Goal: Find specific page/section: Find specific page/section

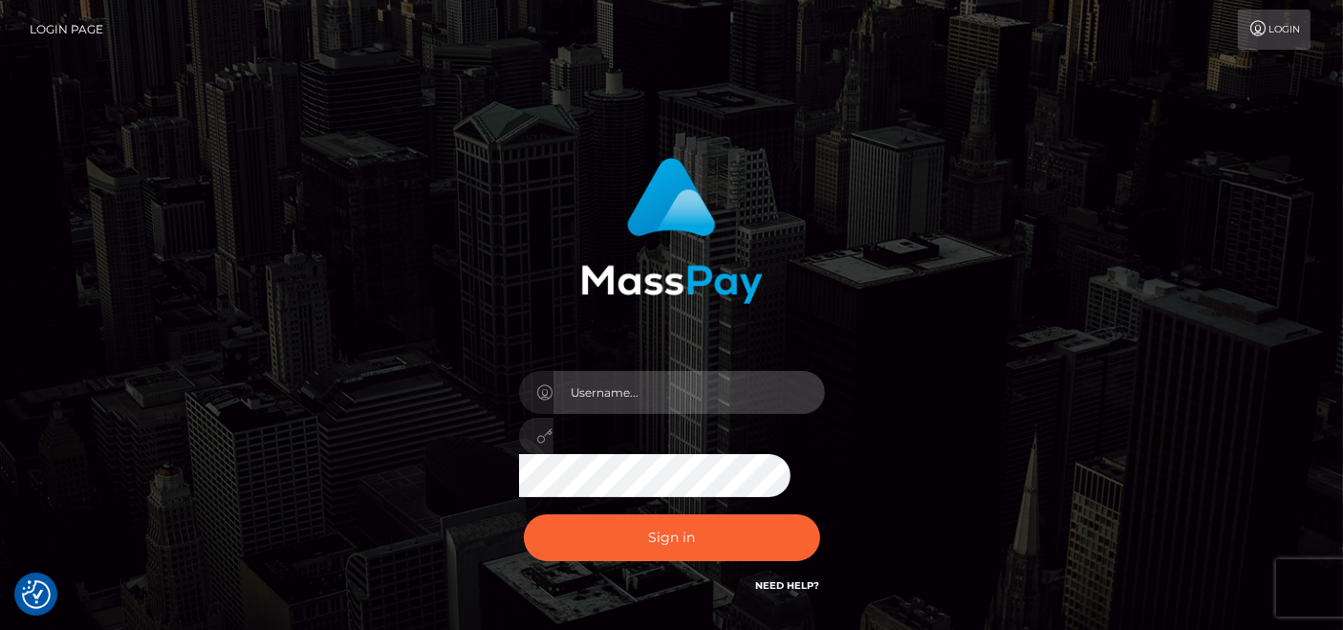
type input "[DOMAIN_NAME]"
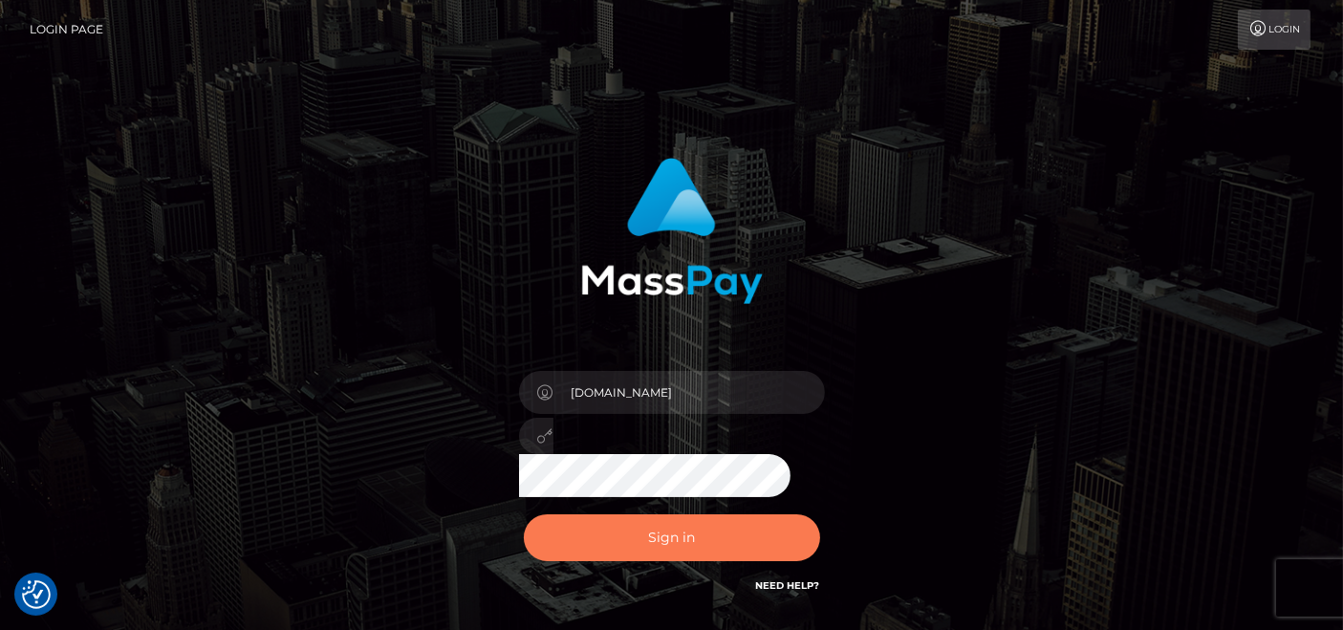
click at [598, 536] on button "Sign in" at bounding box center [672, 537] width 296 height 47
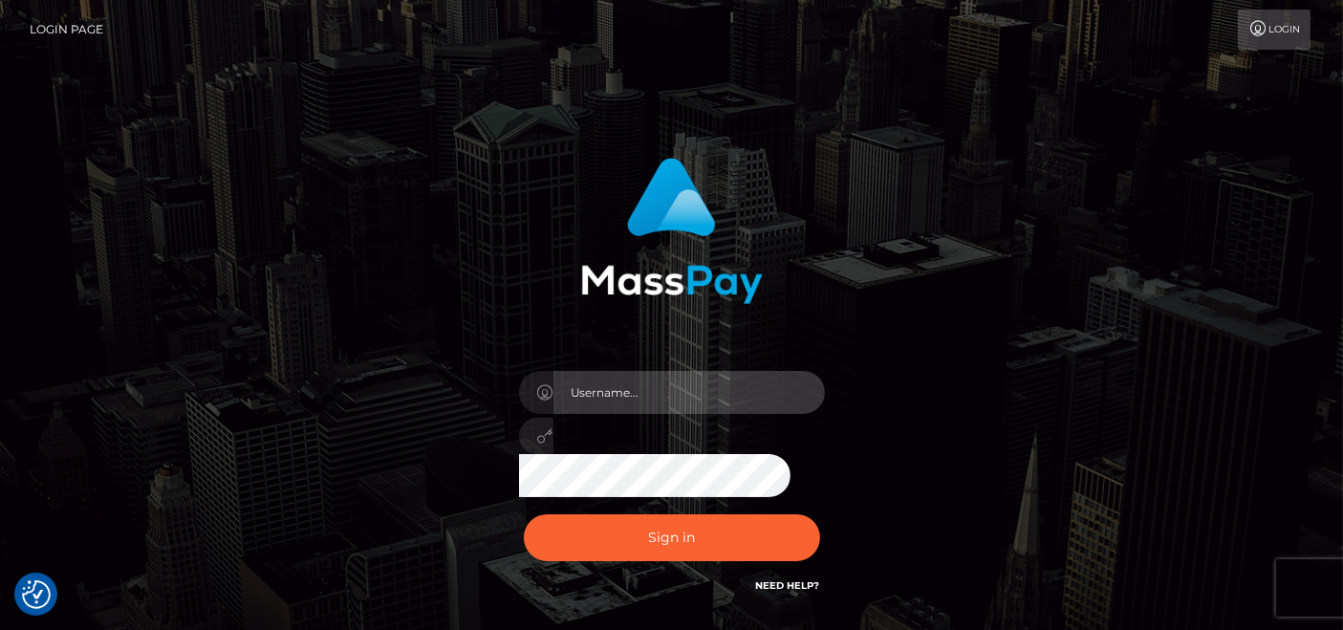
type input "[DOMAIN_NAME]"
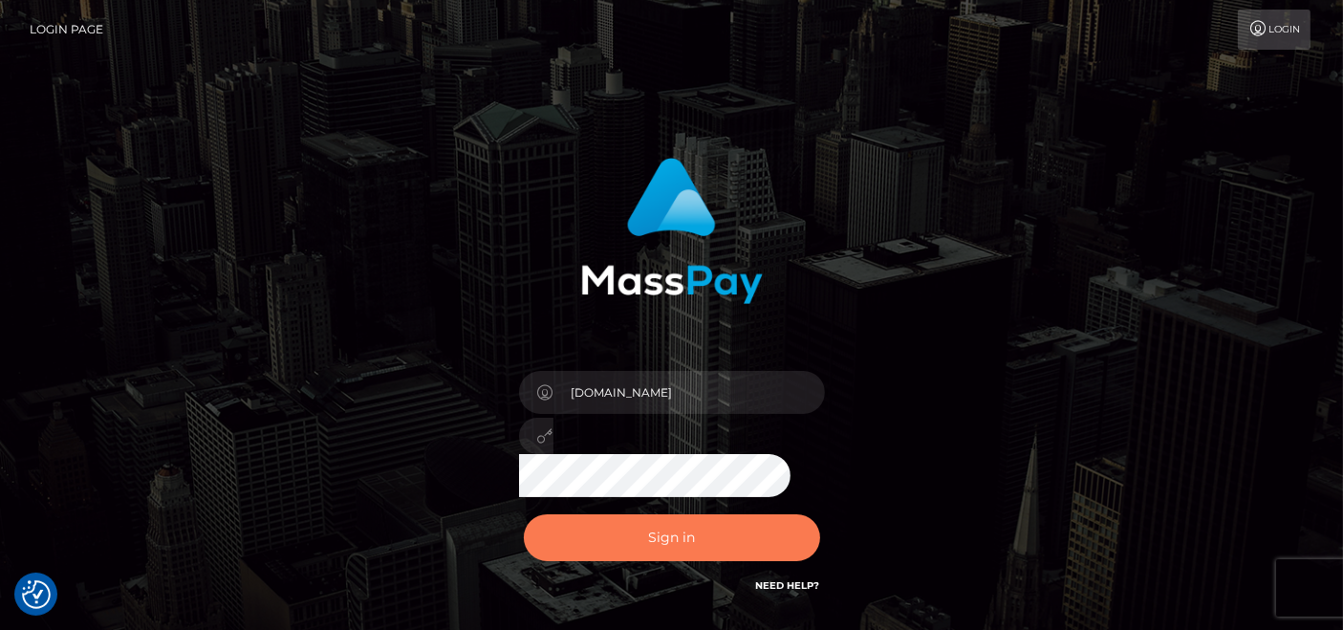
click at [598, 536] on button "Sign in" at bounding box center [672, 537] width 296 height 47
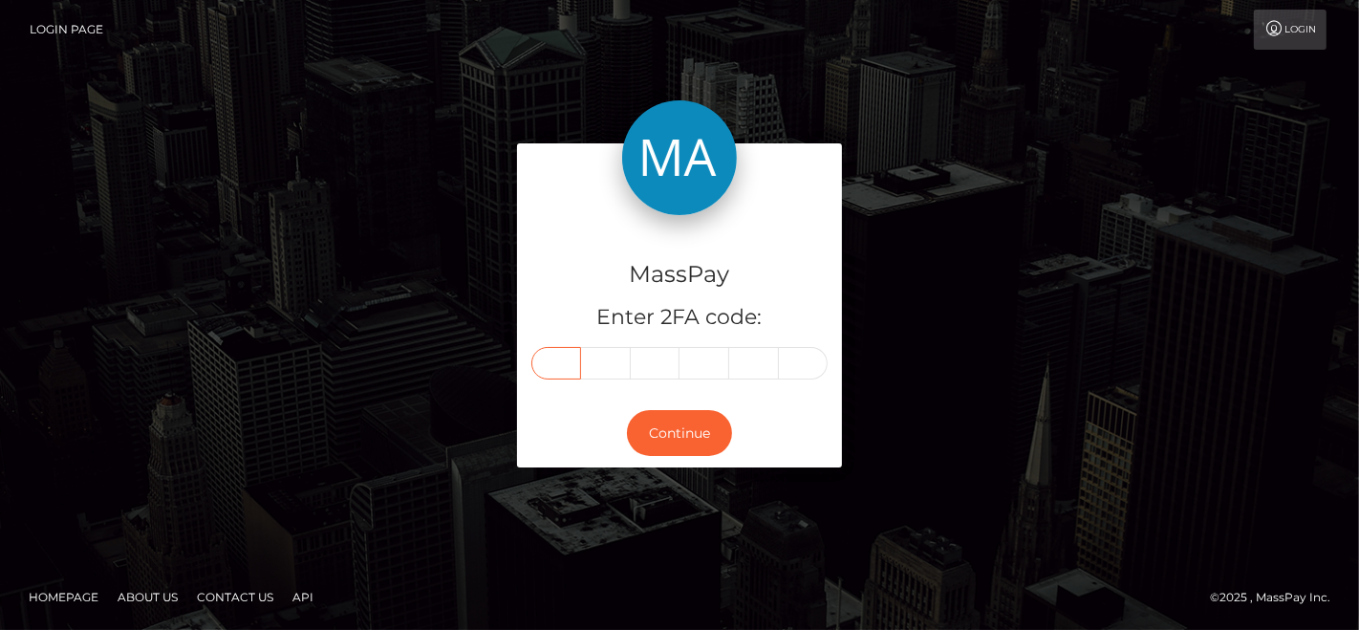
paste input "5"
type input "5"
type input "1"
type input "3"
type input "0"
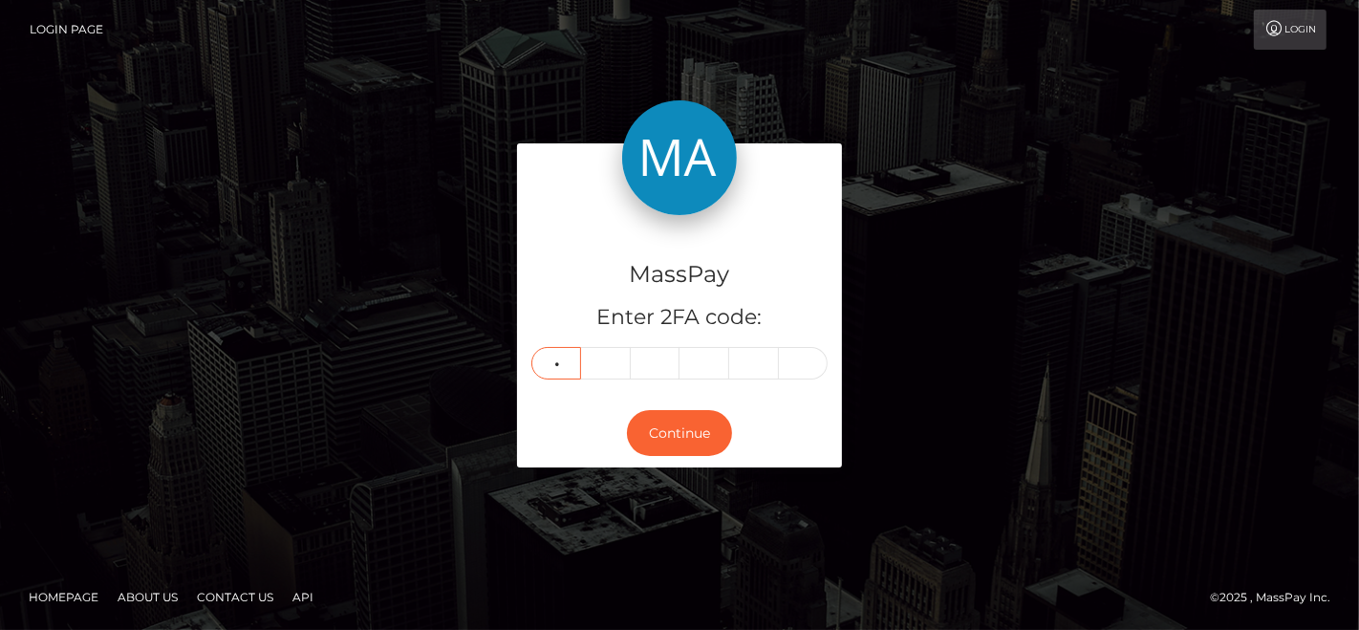
type input "1"
type input "6"
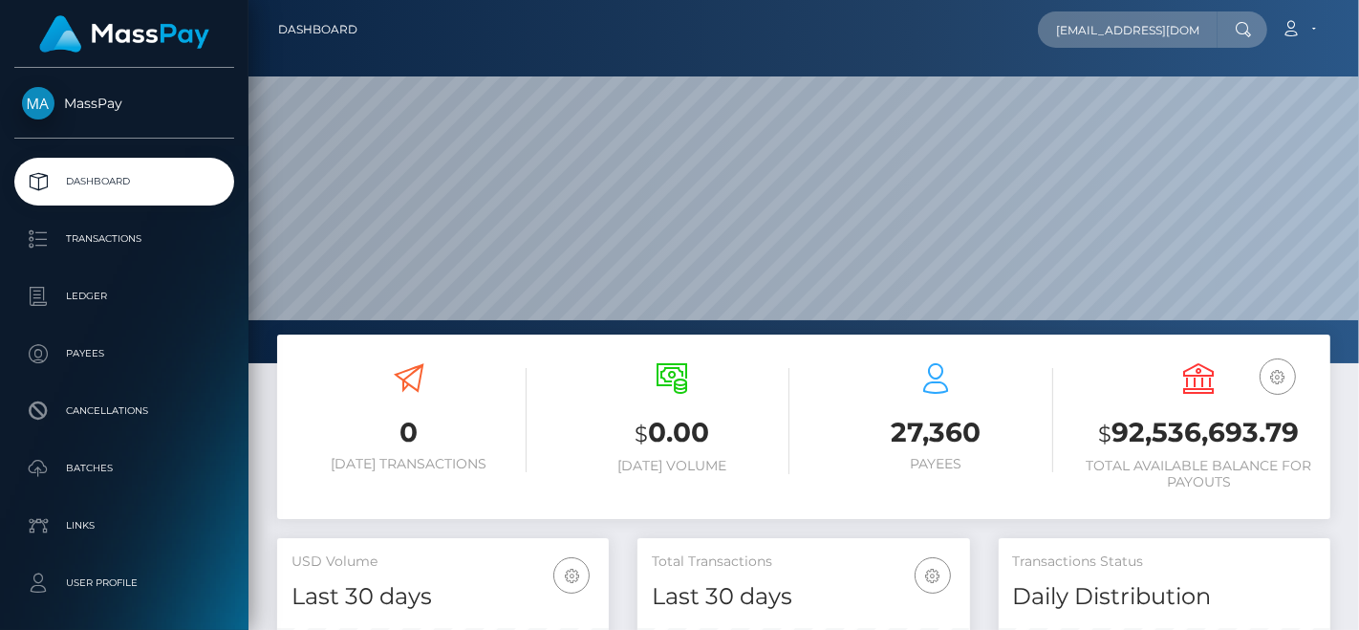
scroll to position [338, 332]
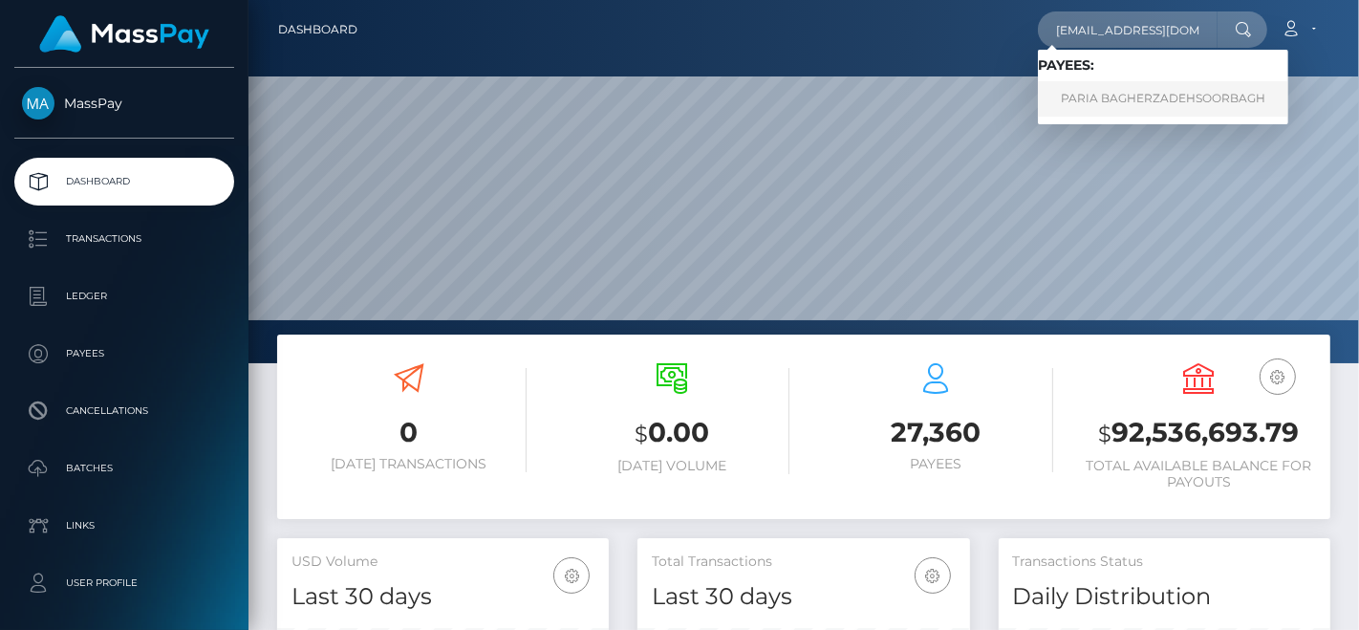
type input "erisxmj@gmail.com"
click at [1114, 101] on link "PARIA BAGHERZADEHSOORBAGH" at bounding box center [1163, 98] width 250 height 35
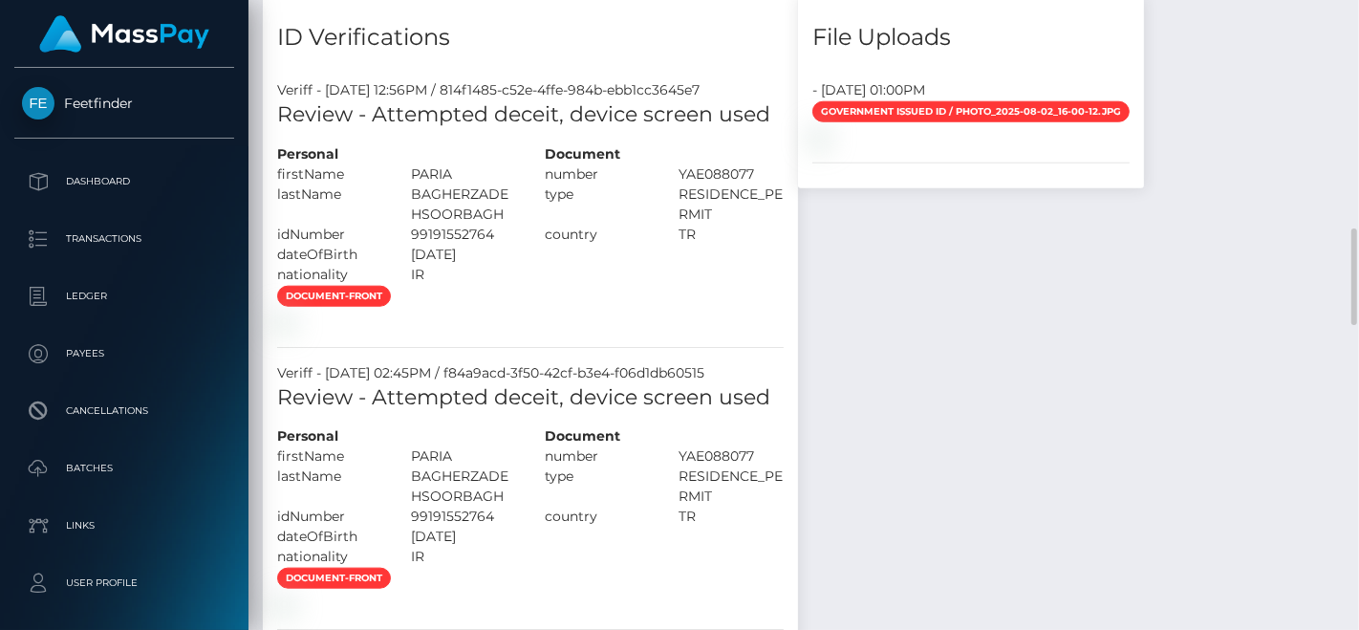
scroll to position [1593, 0]
